Goal: Transaction & Acquisition: Purchase product/service

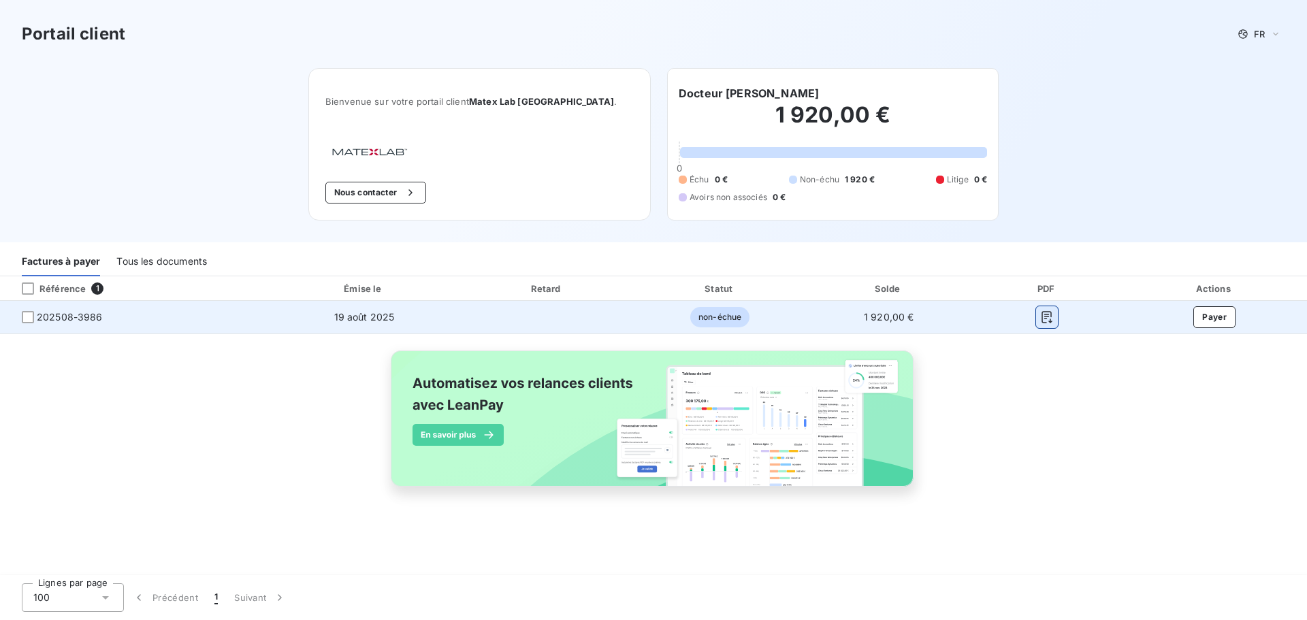
click at [1046, 312] on icon "button" at bounding box center [1047, 317] width 10 height 12
click at [1222, 314] on button "Payer" at bounding box center [1214, 317] width 42 height 22
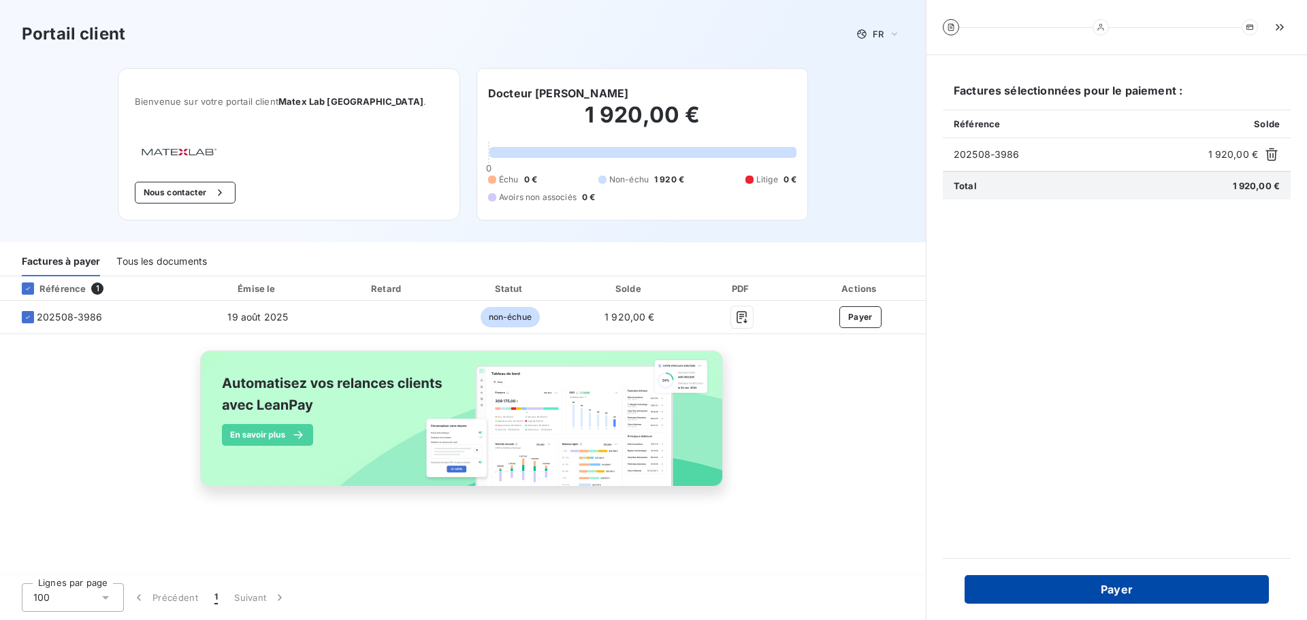
click at [1098, 589] on button "Payer" at bounding box center [1116, 589] width 304 height 29
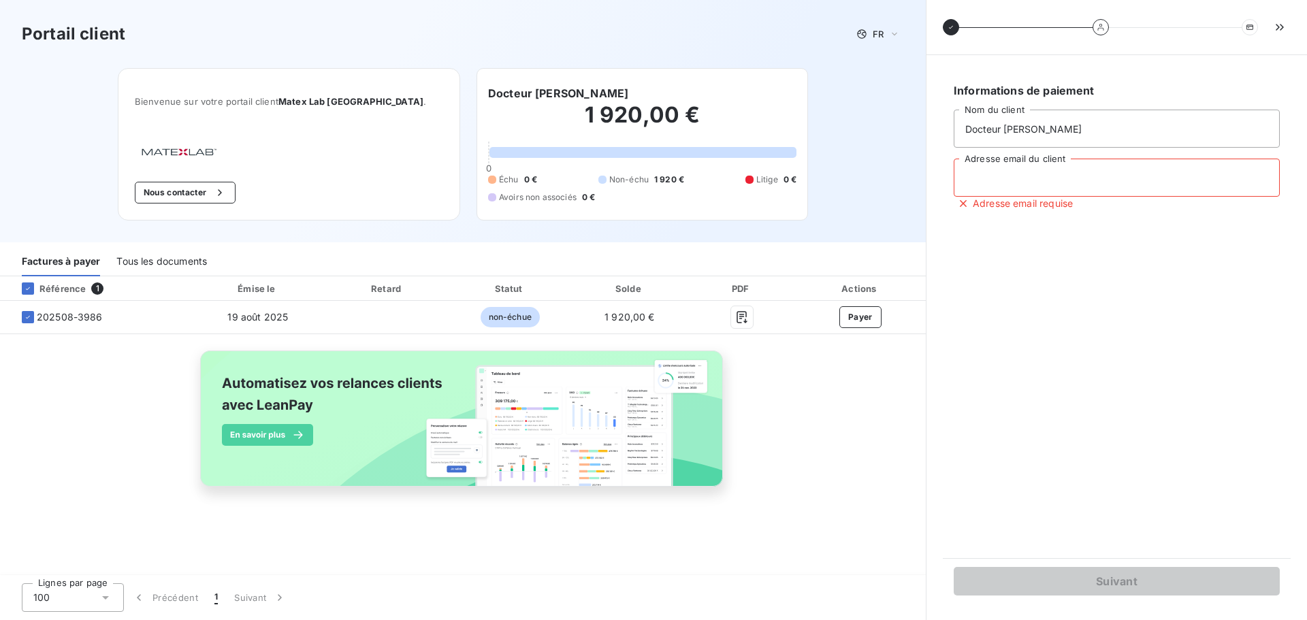
click at [978, 180] on input "Adresse email du client" at bounding box center [1117, 178] width 326 height 38
type input "[EMAIL_ADDRESS][PERSON_NAME][DOMAIN_NAME]"
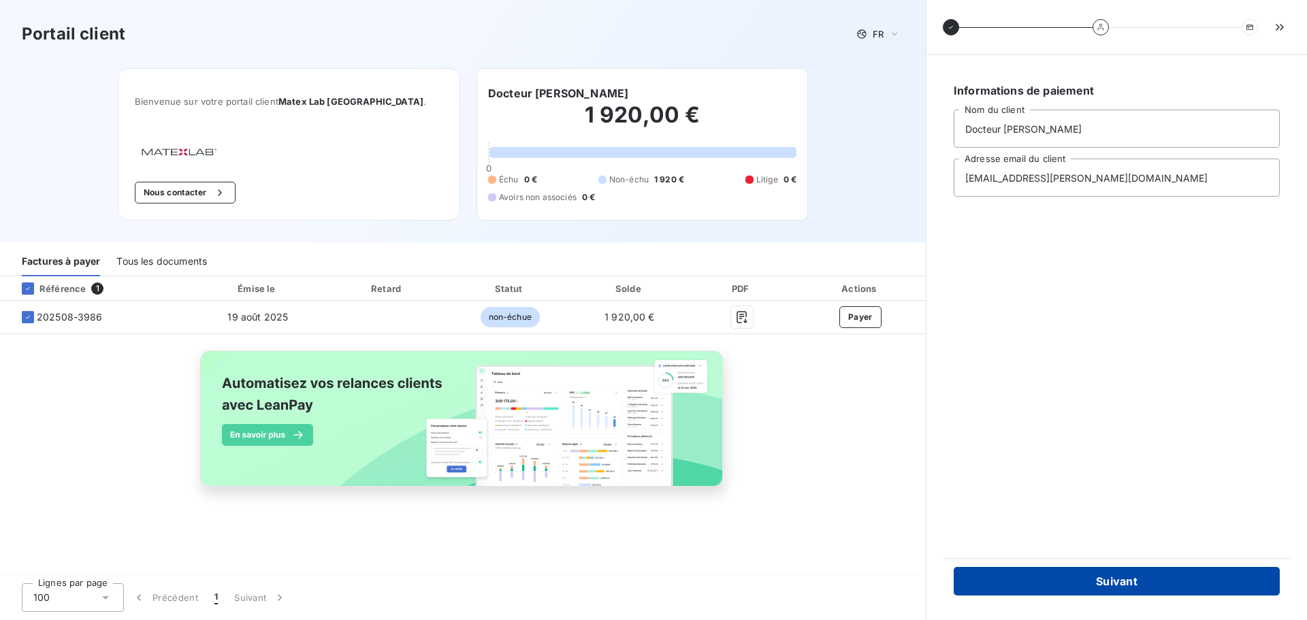
click at [1114, 583] on button "Suivant" at bounding box center [1117, 581] width 326 height 29
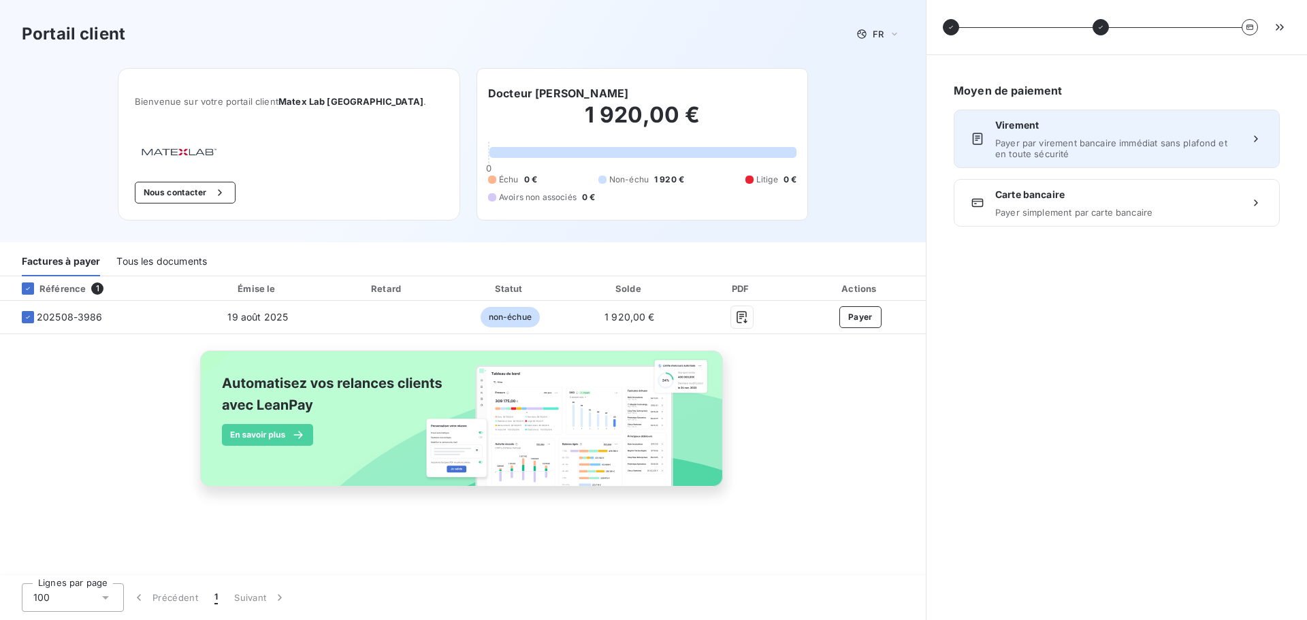
click at [1027, 151] on span "Payer par virement bancaire immédiat sans plafond et en toute sécurité" at bounding box center [1116, 148] width 243 height 22
